Goal: Task Accomplishment & Management: Manage account settings

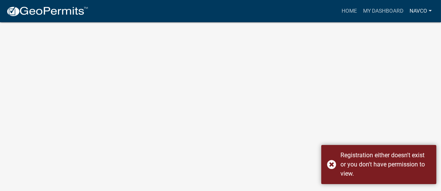
click at [424, 10] on link "NAVCO" at bounding box center [421, 11] width 28 height 15
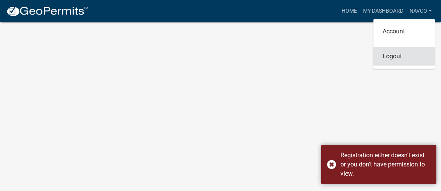
click at [395, 60] on link "Logout" at bounding box center [404, 56] width 61 height 18
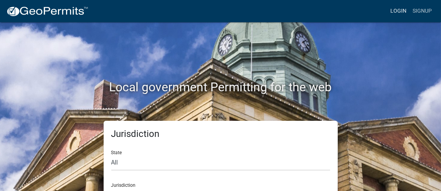
click at [396, 13] on link "Login" at bounding box center [399, 11] width 22 height 15
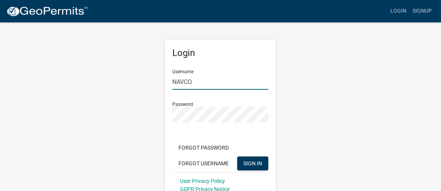
click at [204, 85] on input "NAVCO" at bounding box center [220, 82] width 96 height 16
type input "NAVCO34"
click at [253, 168] on button "SIGN IN" at bounding box center [252, 164] width 31 height 14
